Goal: Task Accomplishment & Management: Complete application form

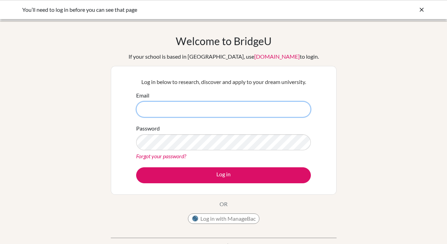
click at [215, 107] on input "Email" at bounding box center [223, 109] width 175 height 16
type input "jhecker@aisa.sch.ae"
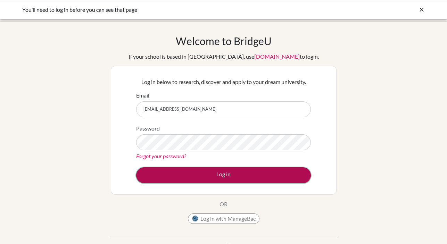
click at [223, 173] on button "Log in" at bounding box center [223, 176] width 175 height 16
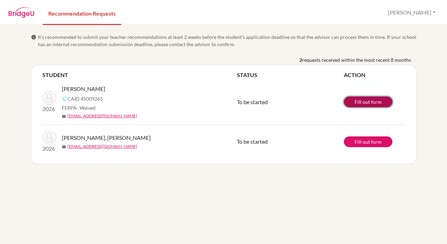
click at [374, 102] on link "Fill out form" at bounding box center [368, 102] width 49 height 11
